Goal: Navigation & Orientation: Find specific page/section

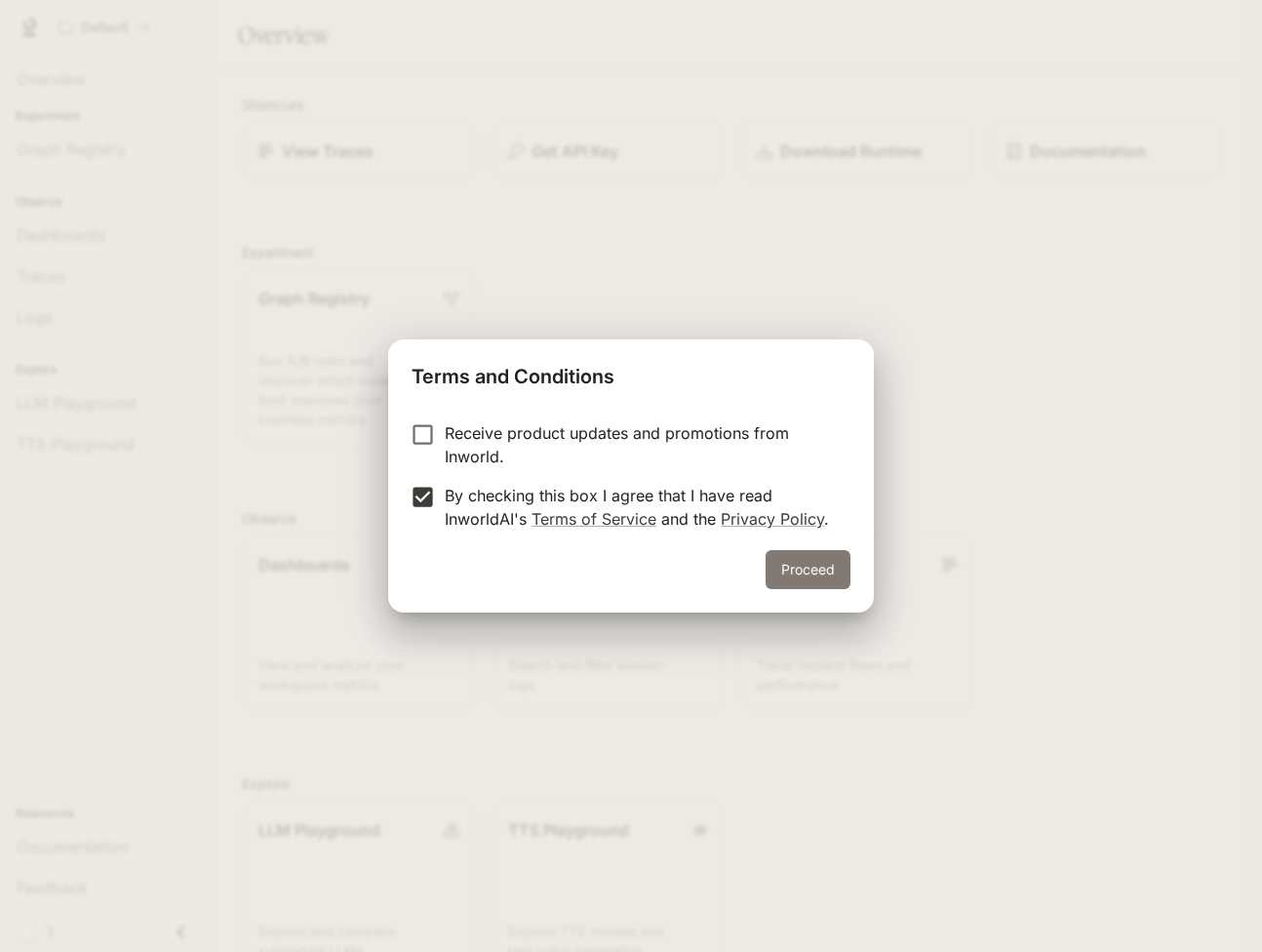
click at [795, 577] on button "Proceed" at bounding box center [808, 570] width 84 height 39
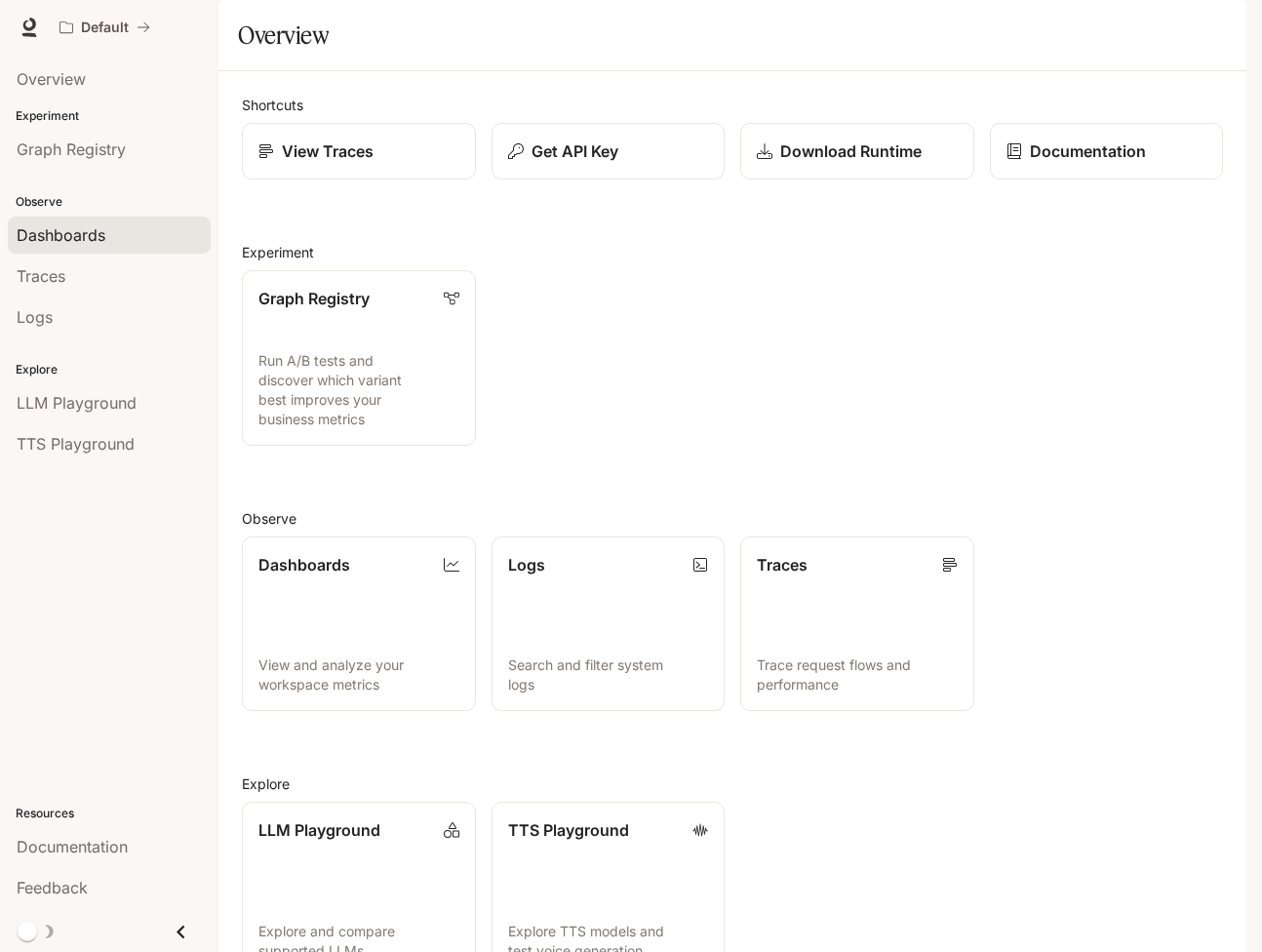
click at [70, 248] on link "Dashboards" at bounding box center [109, 236] width 203 height 37
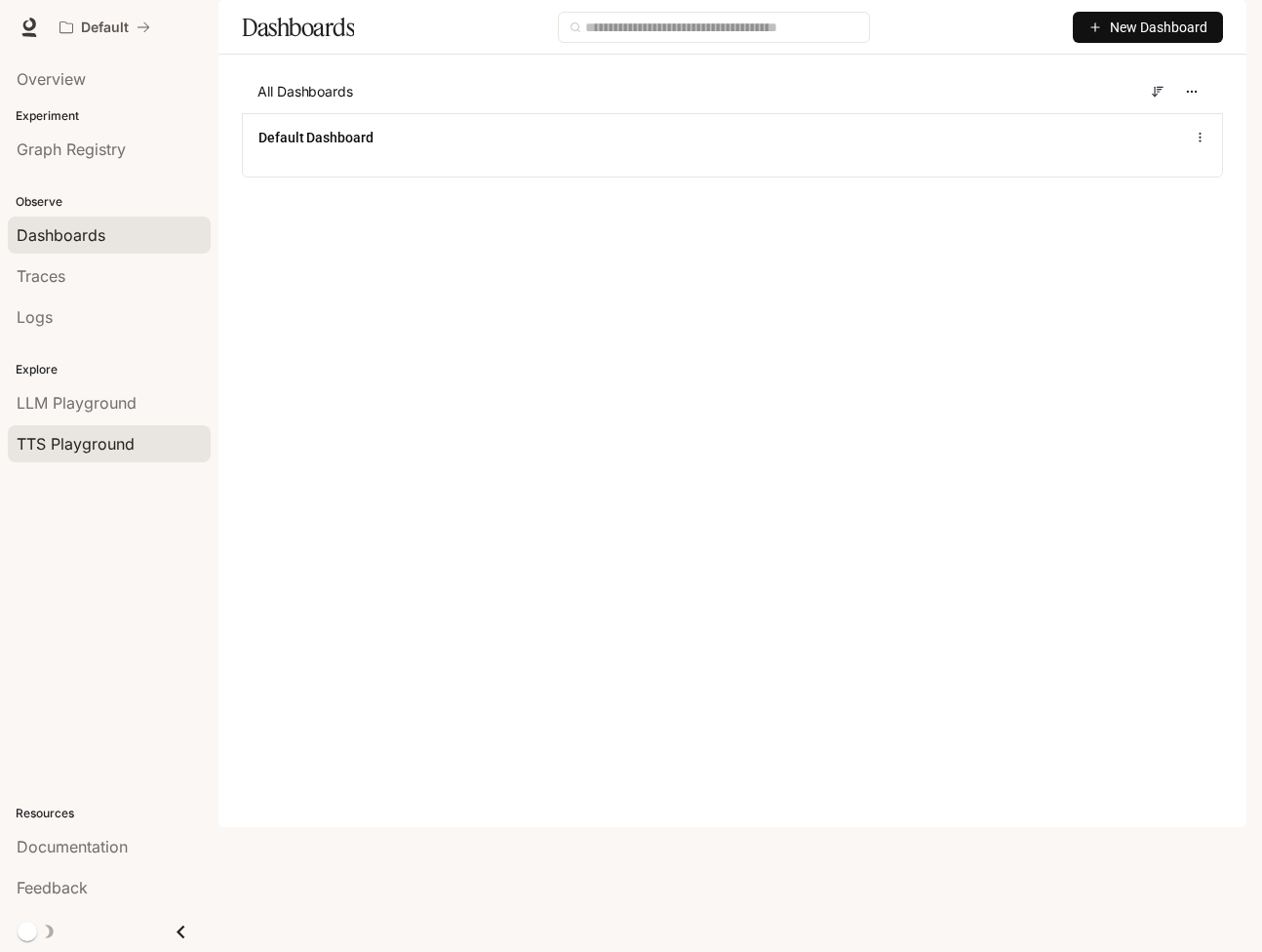
click at [59, 438] on span "TTS Playground" at bounding box center [76, 444] width 118 height 24
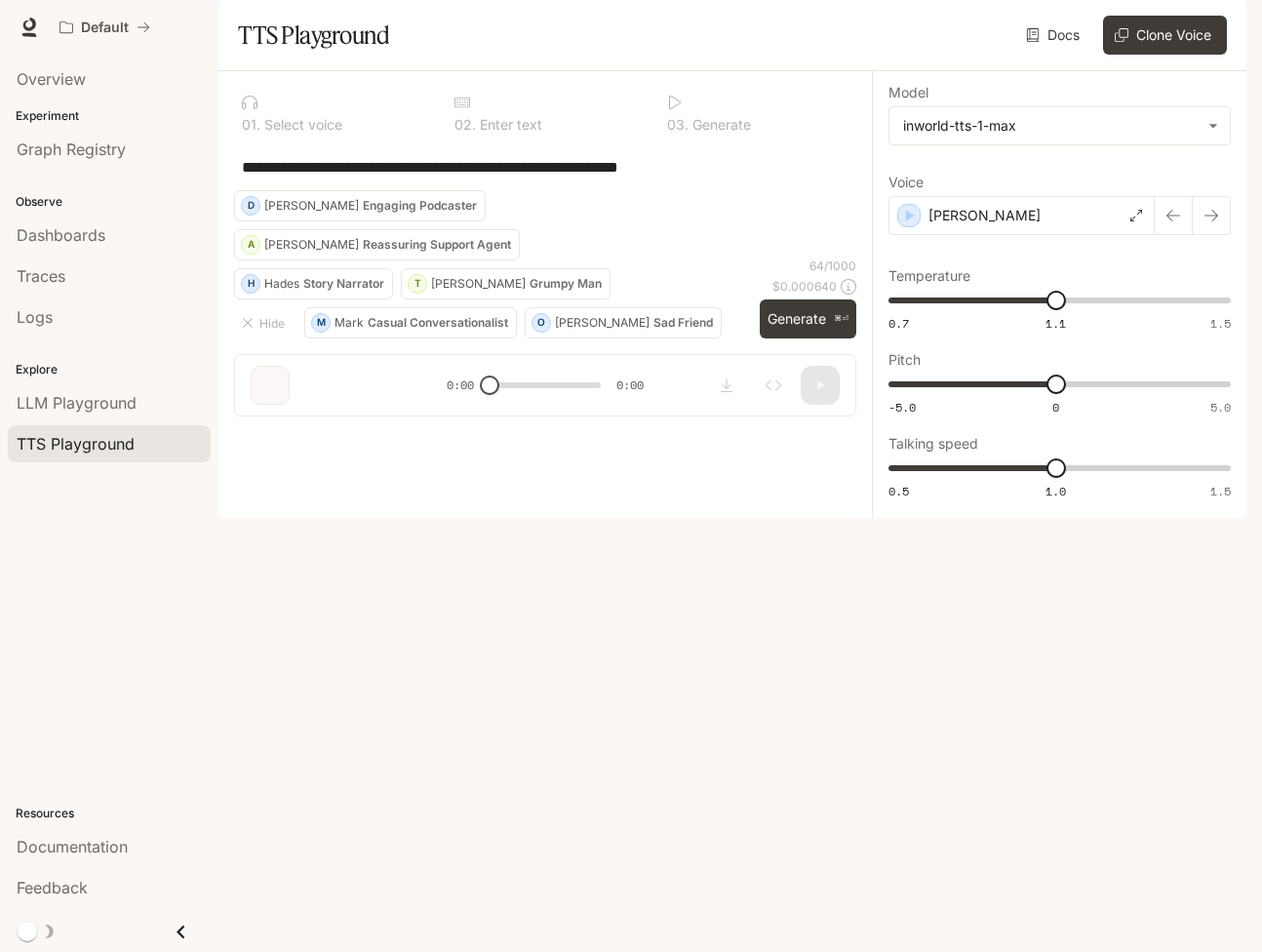
click at [1112, 24] on span "Documentation" at bounding box center [1130, 27] width 96 height 25
